Goal: Task Accomplishment & Management: Use online tool/utility

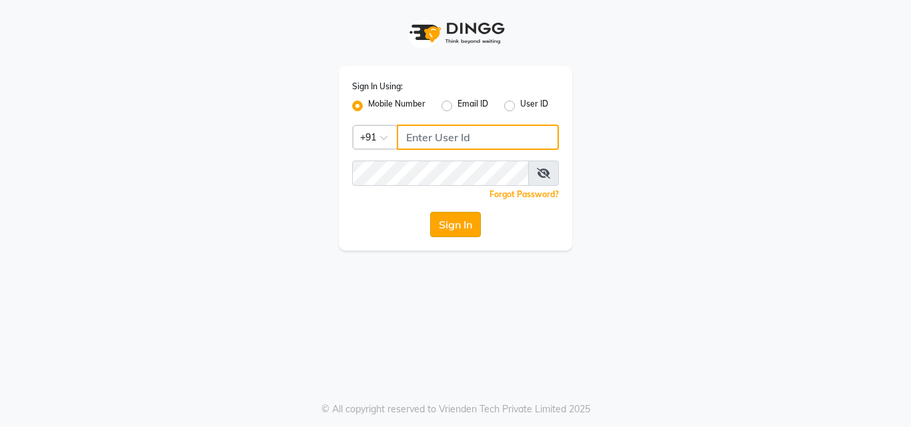
type input "8826747330"
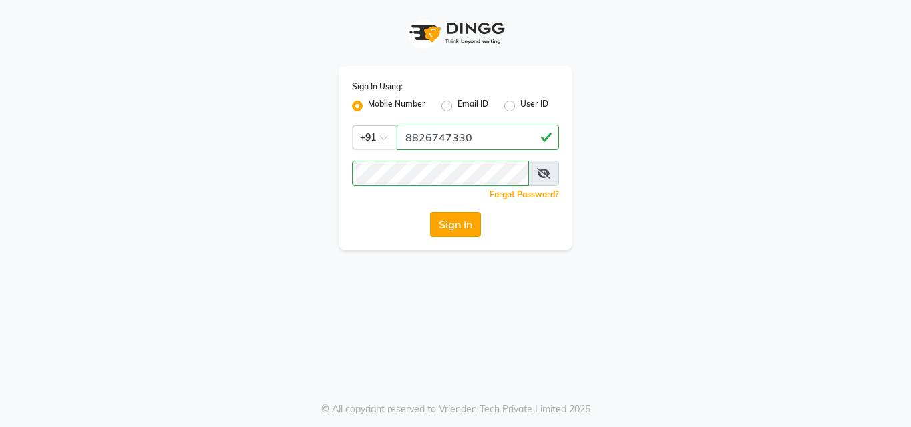
click at [451, 219] on button "Sign In" at bounding box center [455, 224] width 51 height 25
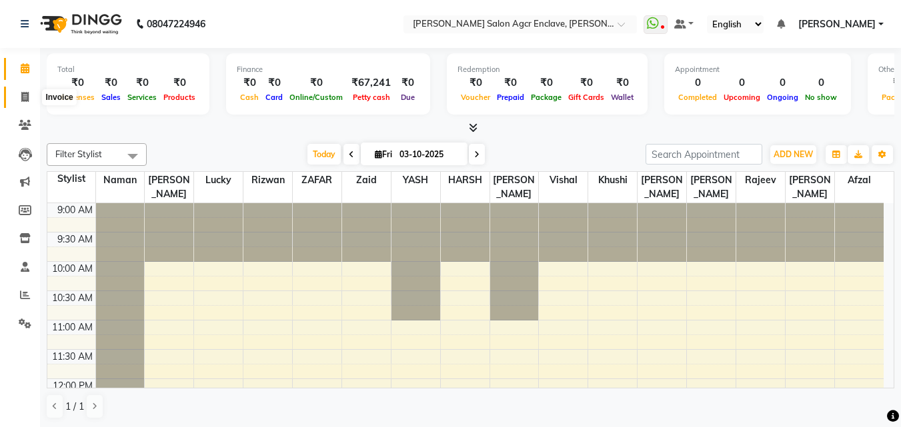
click at [26, 97] on icon at bounding box center [24, 97] width 7 height 10
select select "8560"
select select "service"
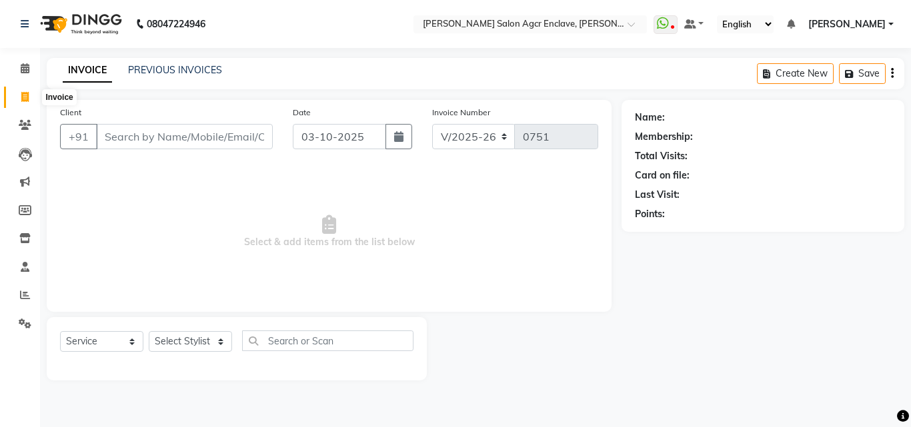
click at [24, 96] on icon at bounding box center [24, 97] width 7 height 10
select select "service"
type input "0751"
select select "8560"
click at [451, 267] on span "Select & add items from the list below" at bounding box center [329, 231] width 538 height 133
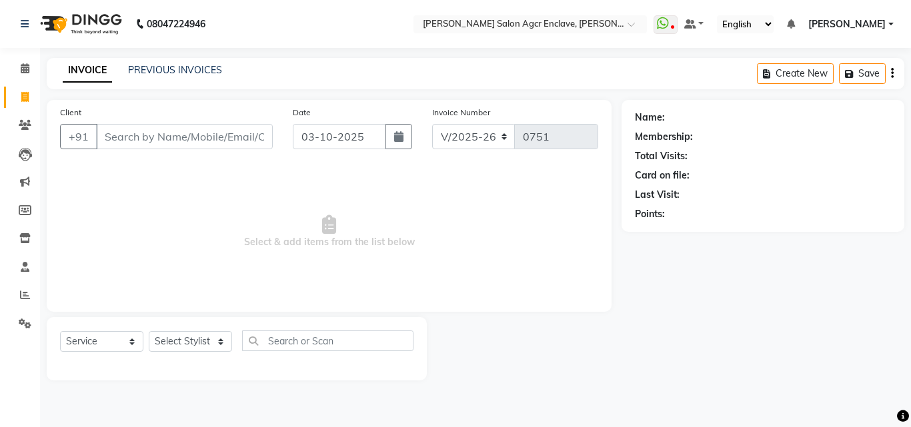
click at [451, 267] on span "Select & add items from the list below" at bounding box center [329, 231] width 538 height 133
click at [664, 301] on div "Name: Membership: Total Visits: Card on file: Last Visit: Points:" at bounding box center [767, 240] width 293 height 281
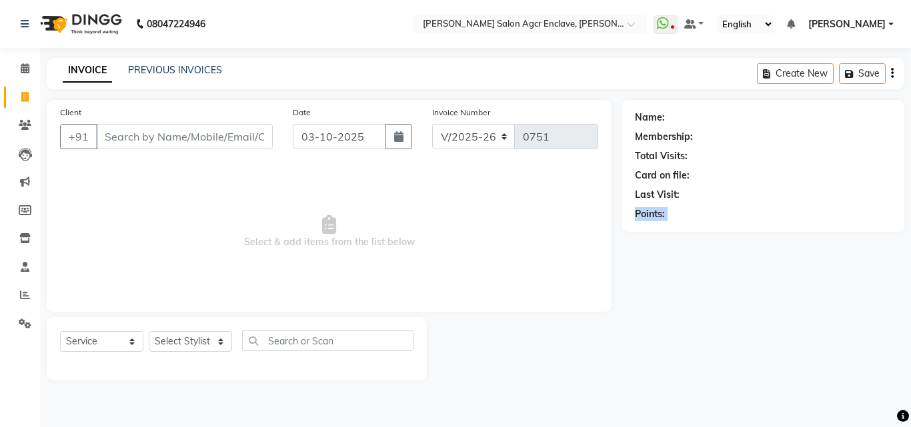
click at [664, 301] on div "Name: Membership: Total Visits: Card on file: Last Visit: Points:" at bounding box center [767, 240] width 293 height 281
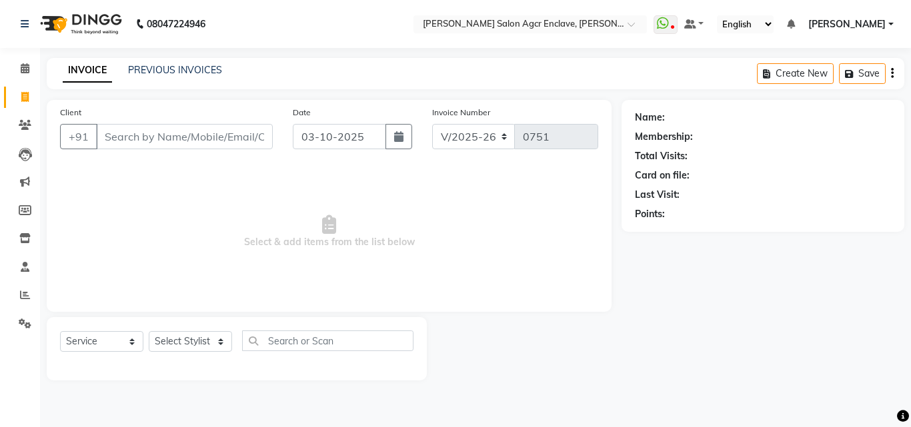
click at [664, 301] on div "Name: Membership: Total Visits: Card on file: Last Visit: Points:" at bounding box center [767, 240] width 293 height 281
drag, startPoint x: 664, startPoint y: 301, endPoint x: 663, endPoint y: 311, distance: 10.0
click at [663, 311] on div "Name: Membership: Total Visits: Card on file: Last Visit: Points:" at bounding box center [767, 240] width 293 height 281
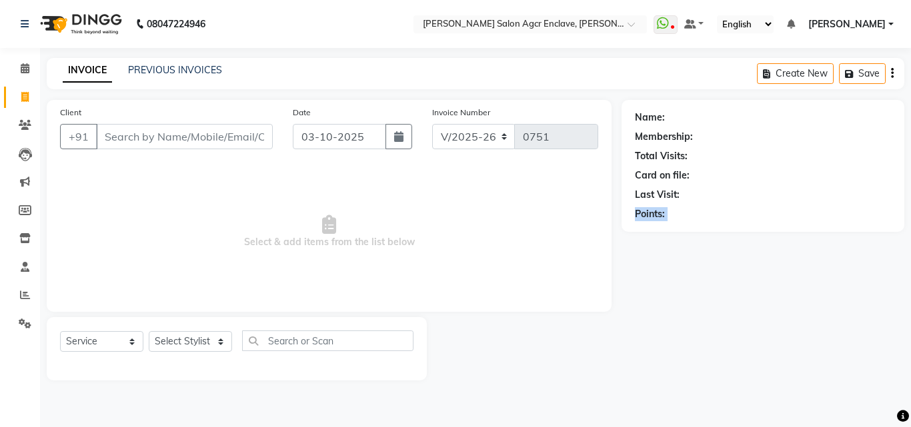
click at [663, 311] on div "Name: Membership: Total Visits: Card on file: Last Visit: Points:" at bounding box center [767, 240] width 293 height 281
click at [502, 215] on span "Select & add items from the list below" at bounding box center [329, 231] width 538 height 133
click at [854, 115] on div "Name:" at bounding box center [763, 118] width 256 height 14
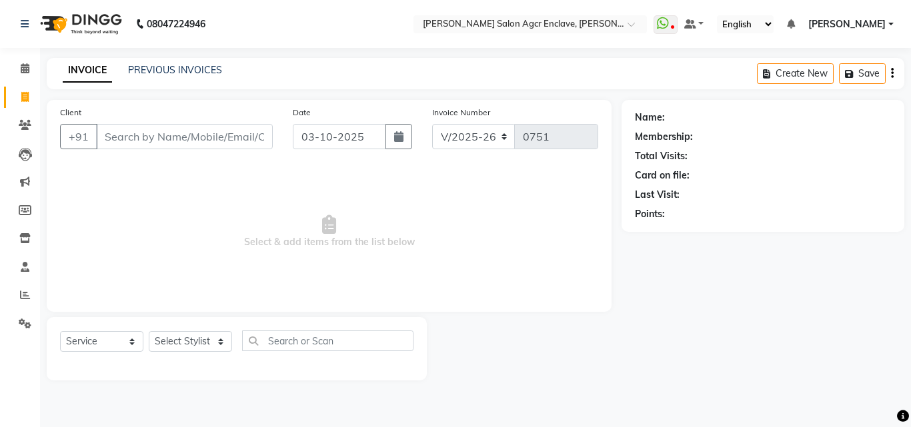
click at [854, 115] on div "Name:" at bounding box center [763, 118] width 256 height 14
click at [366, 170] on span "Select & add items from the list below" at bounding box center [329, 231] width 538 height 133
click at [425, 220] on span "Select & add items from the list below" at bounding box center [329, 231] width 538 height 133
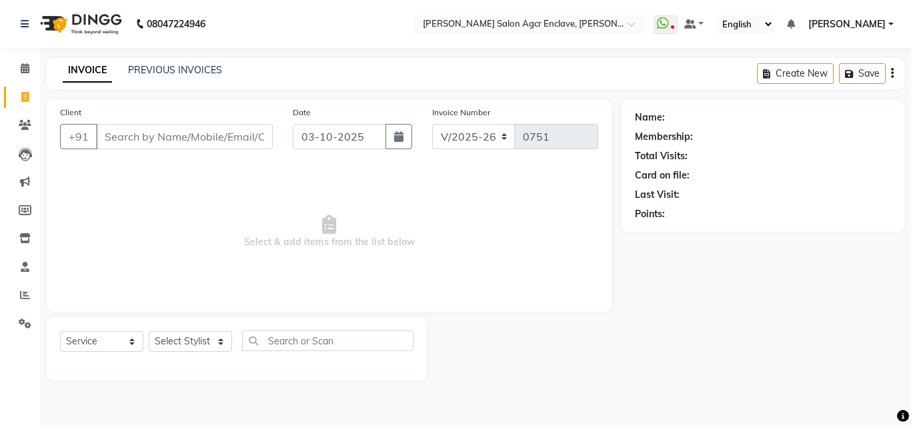
click at [335, 243] on span "Select & add items from the list below" at bounding box center [329, 231] width 538 height 133
click at [327, 221] on icon at bounding box center [329, 224] width 14 height 19
click at [328, 217] on icon at bounding box center [329, 224] width 14 height 19
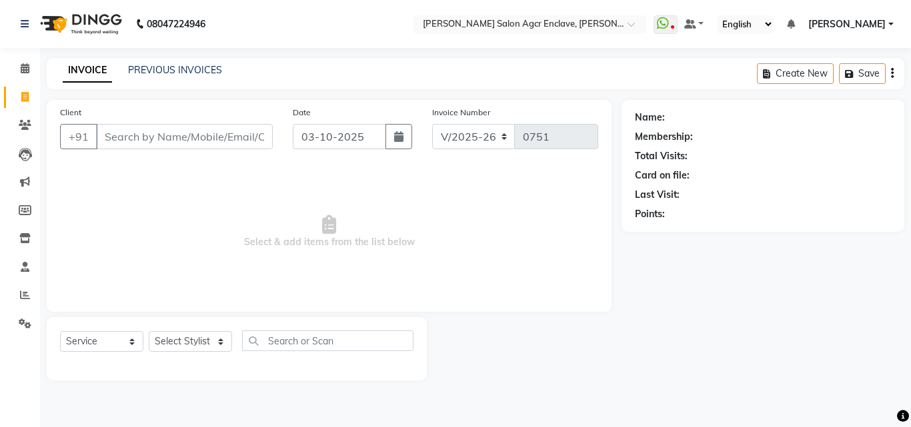
click at [328, 217] on icon at bounding box center [329, 224] width 14 height 19
click at [329, 226] on icon at bounding box center [329, 224] width 14 height 19
click at [329, 217] on icon at bounding box center [329, 224] width 14 height 19
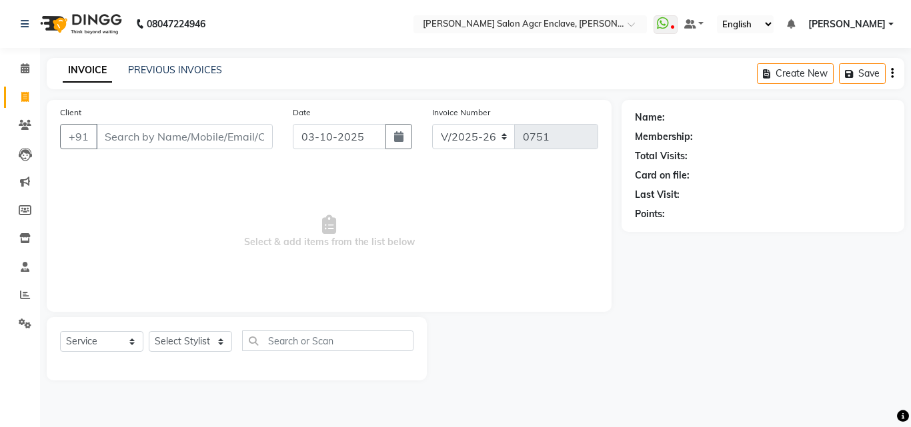
click at [329, 217] on icon at bounding box center [329, 224] width 14 height 19
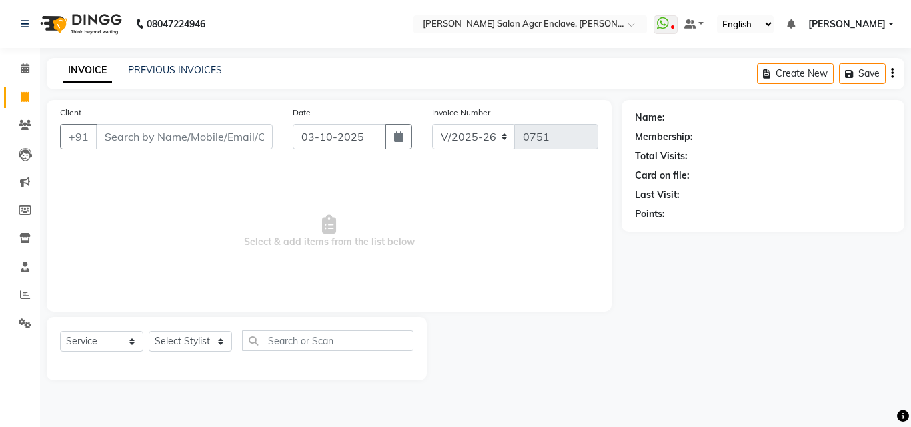
click at [329, 217] on icon at bounding box center [329, 224] width 14 height 19
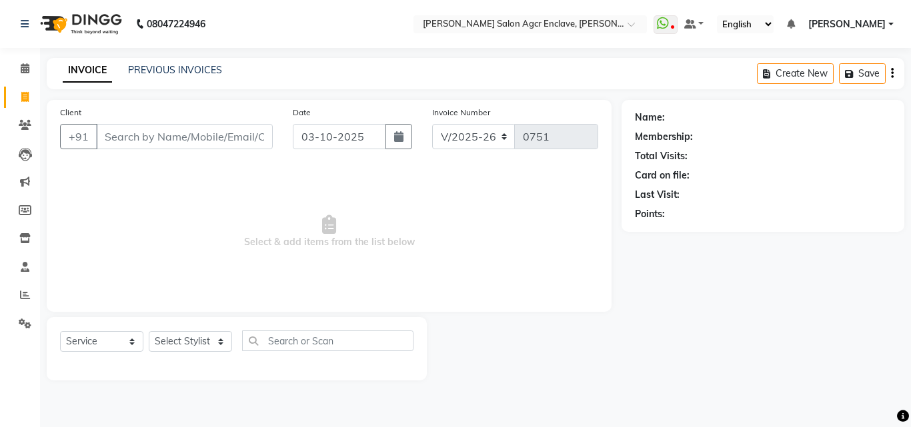
click at [329, 217] on icon at bounding box center [329, 224] width 14 height 19
click at [341, 269] on span "Select & add items from the list below" at bounding box center [329, 231] width 538 height 133
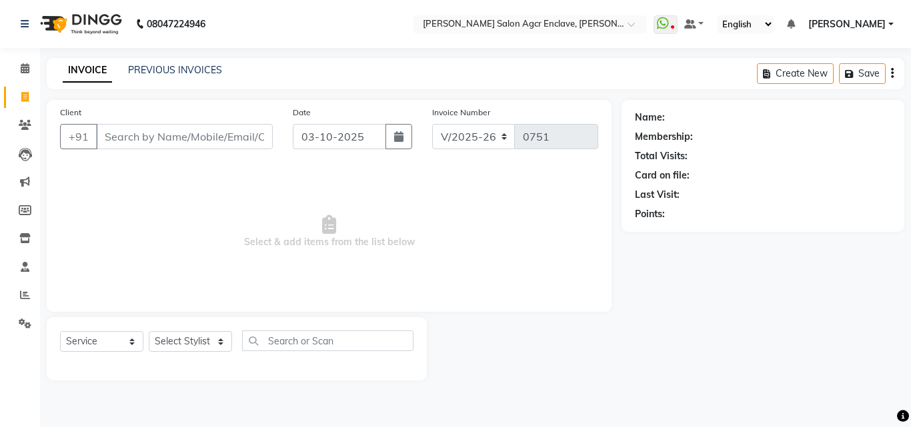
click at [327, 217] on icon at bounding box center [329, 224] width 14 height 19
click at [327, 216] on icon at bounding box center [329, 224] width 14 height 19
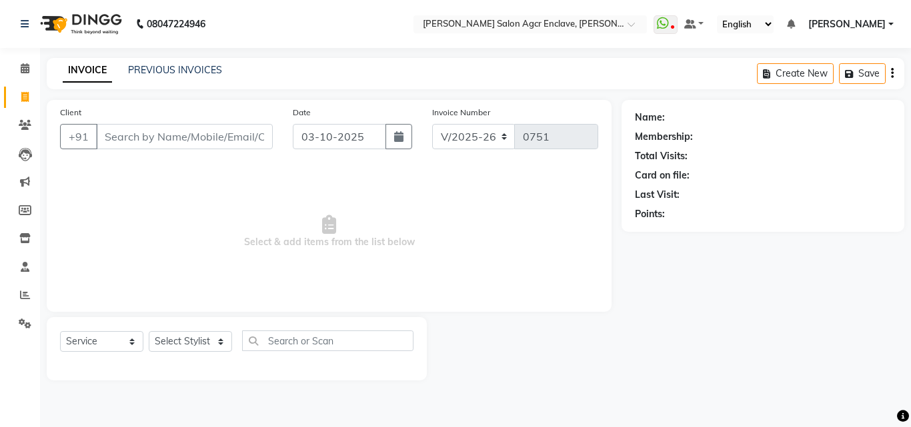
click at [327, 216] on icon at bounding box center [329, 224] width 14 height 19
click at [327, 225] on icon at bounding box center [329, 224] width 14 height 19
click at [447, 220] on span "Select & add items from the list below" at bounding box center [329, 231] width 538 height 133
